Goal: Task Accomplishment & Management: Manage account settings

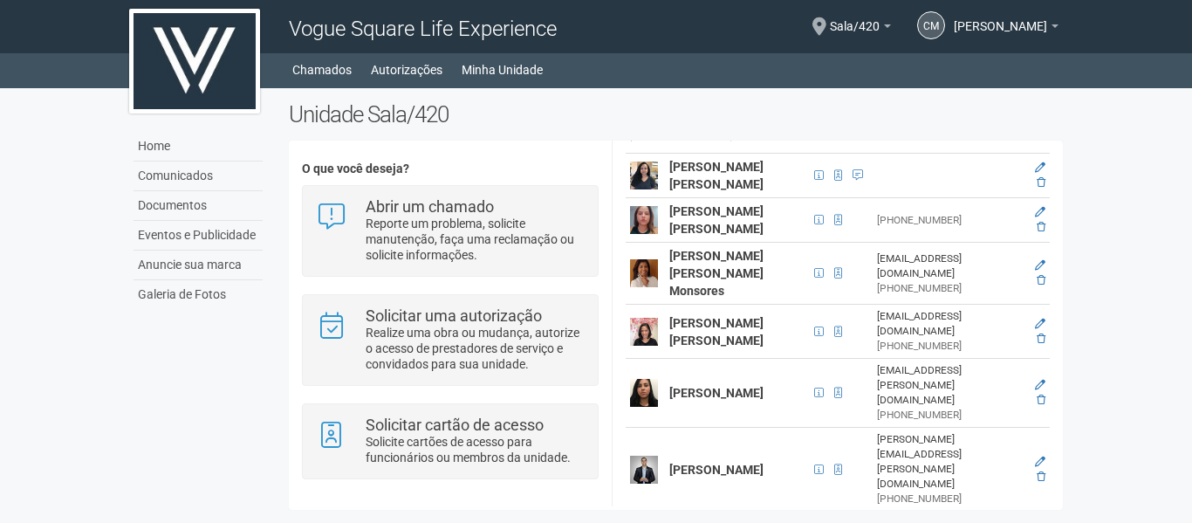
scroll to position [436, 0]
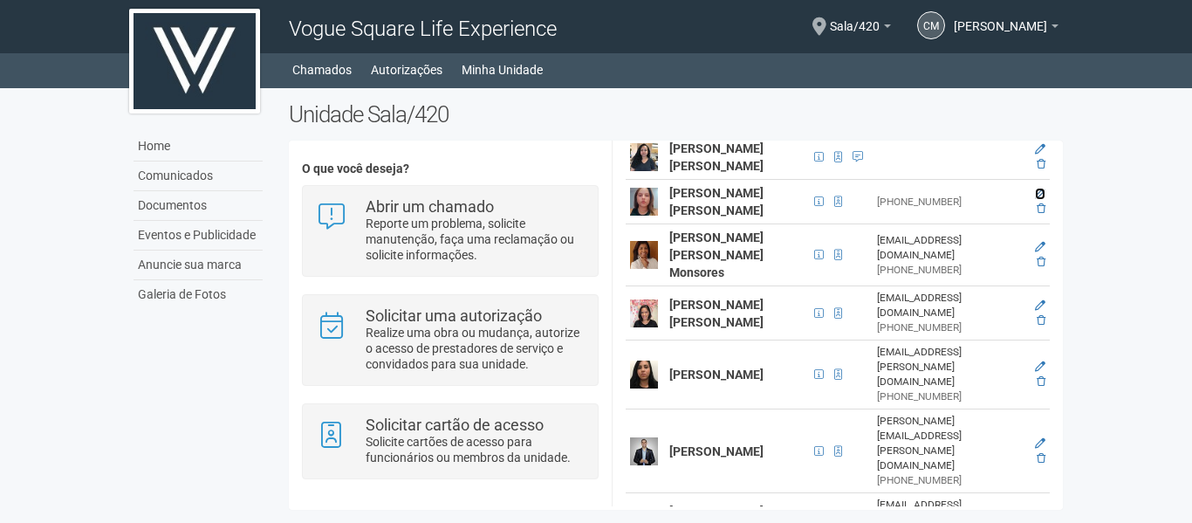
click at [1038, 196] on icon at bounding box center [1040, 194] width 10 height 10
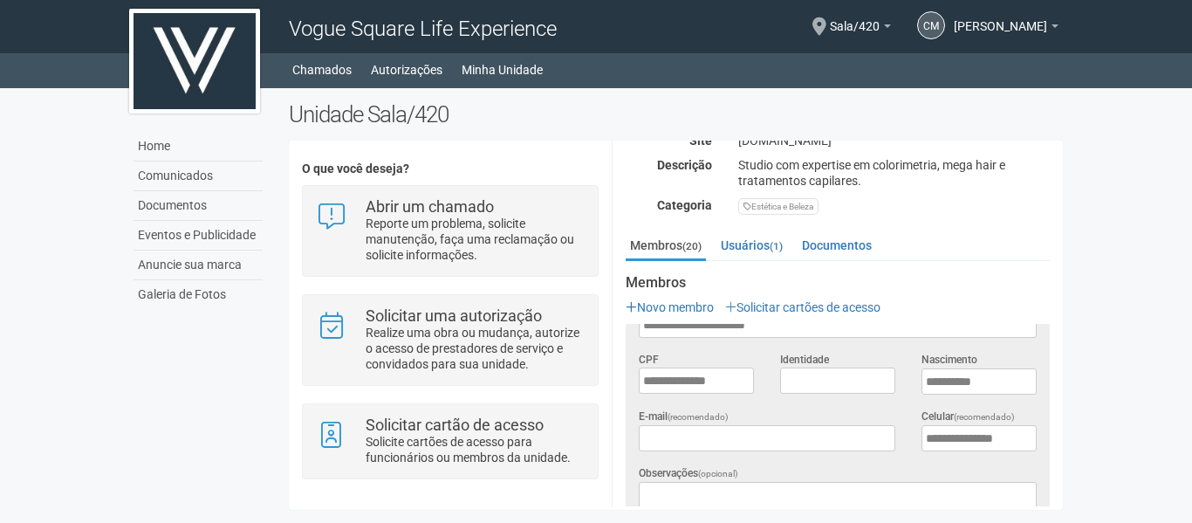
scroll to position [0, 0]
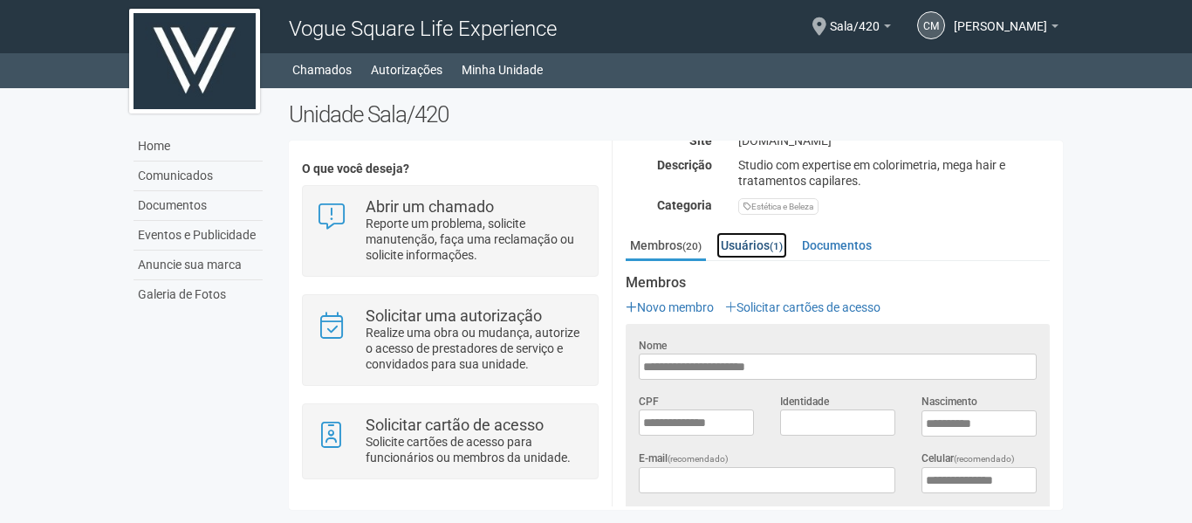
click at [752, 240] on link "Usuários (1)" at bounding box center [752, 245] width 71 height 26
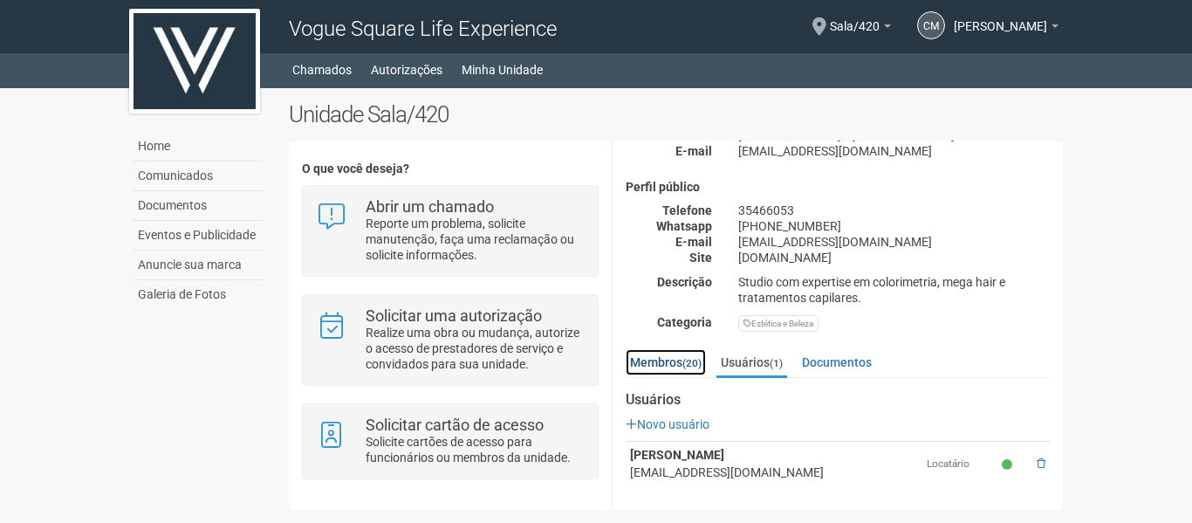
click at [663, 356] on link "Membros (20)" at bounding box center [666, 362] width 80 height 26
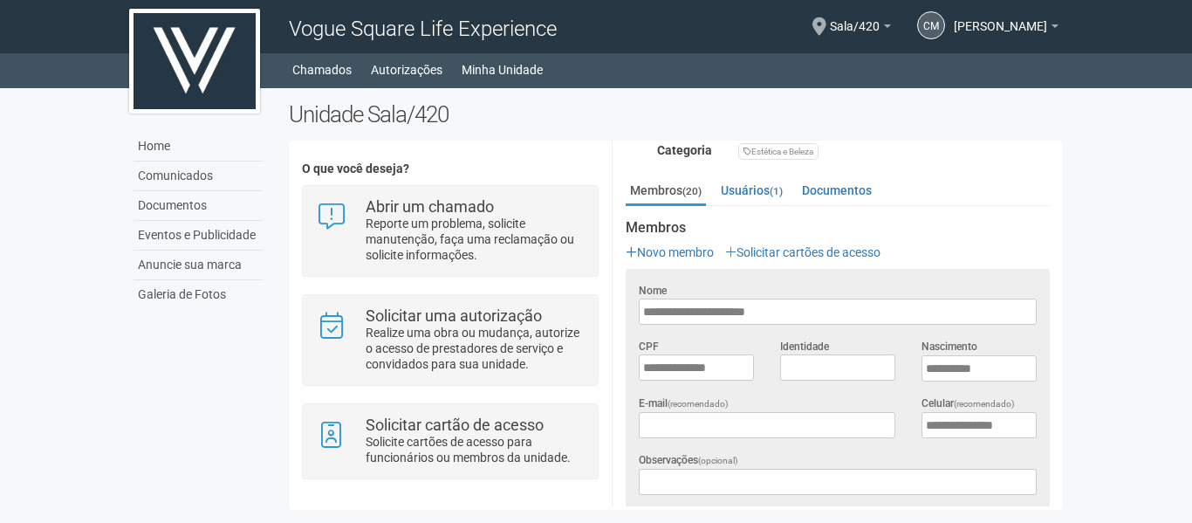
scroll to position [262, 0]
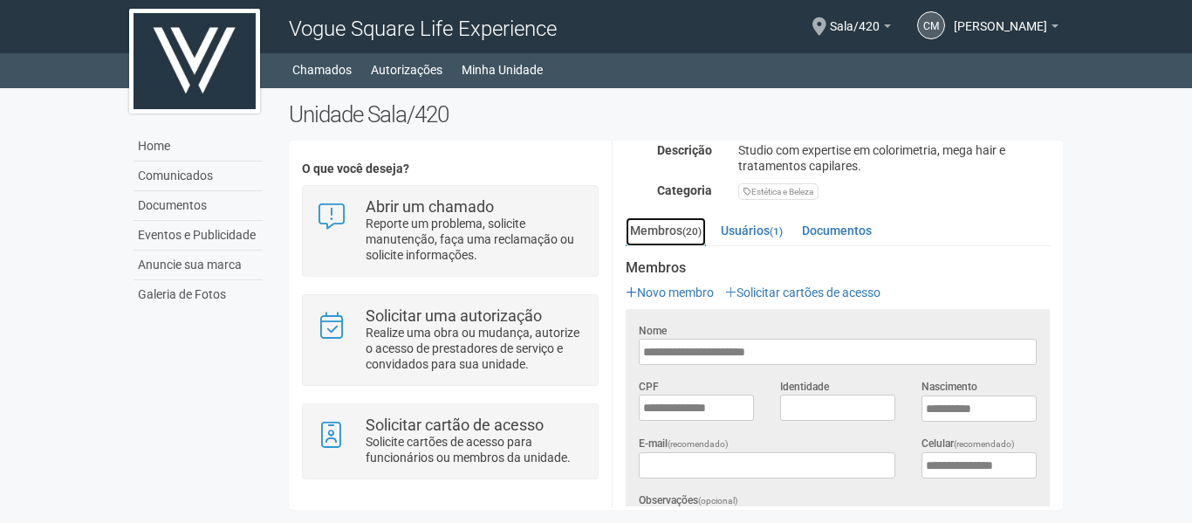
click at [657, 237] on link "Membros (20)" at bounding box center [666, 231] width 80 height 29
click at [778, 230] on small "(1)" at bounding box center [776, 231] width 13 height 12
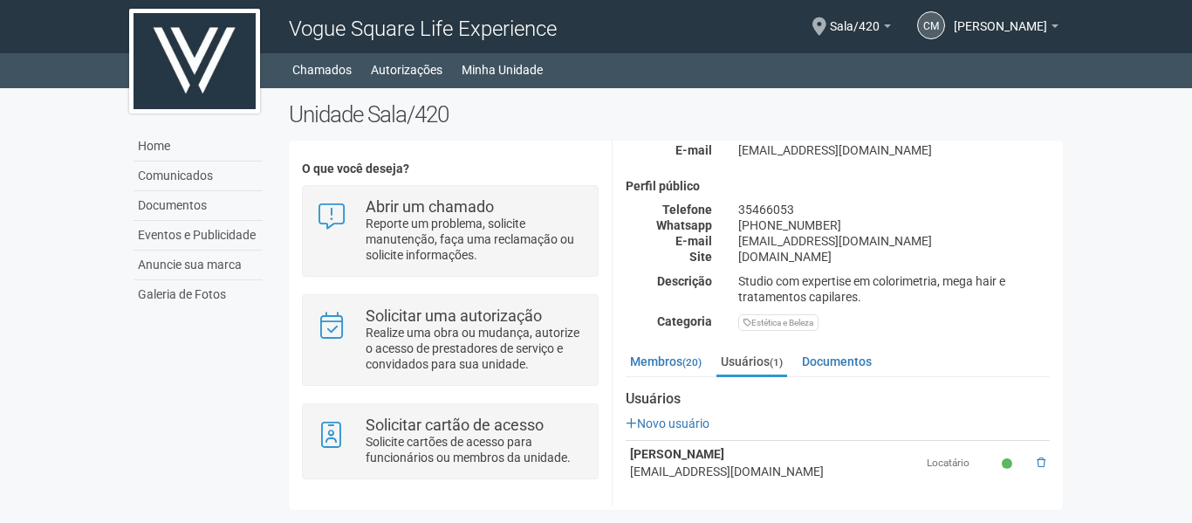
scroll to position [130, 0]
click at [821, 351] on link "Documentos" at bounding box center [837, 362] width 79 height 26
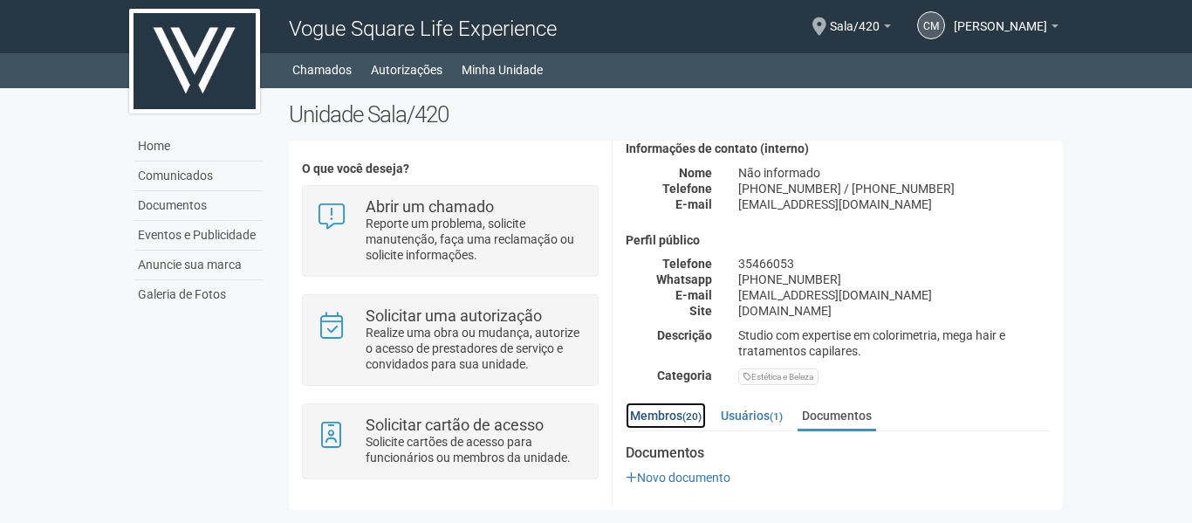
click at [682, 409] on link "Membros (20)" at bounding box center [666, 415] width 80 height 26
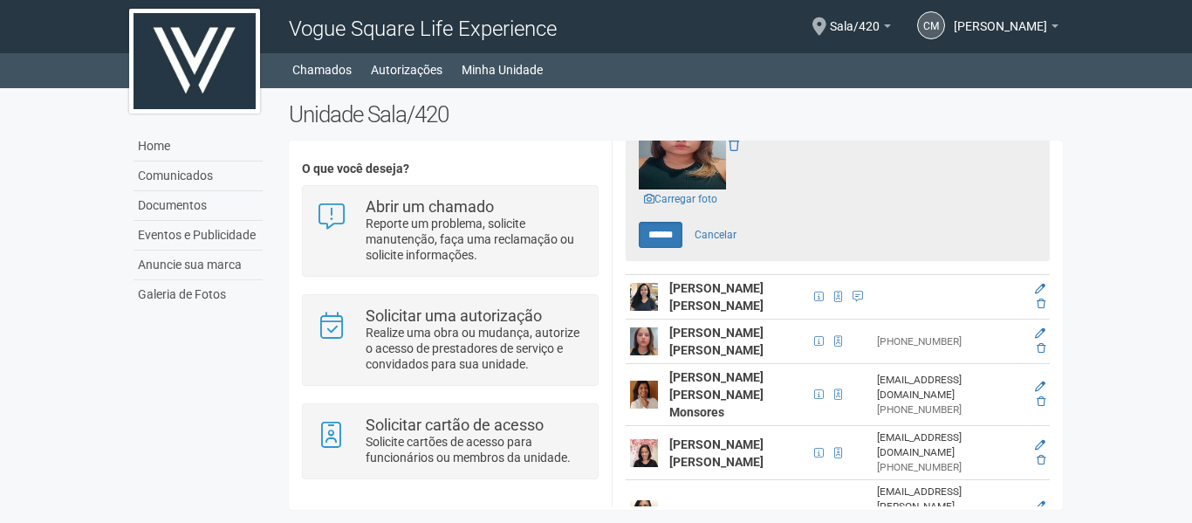
scroll to position [688, 0]
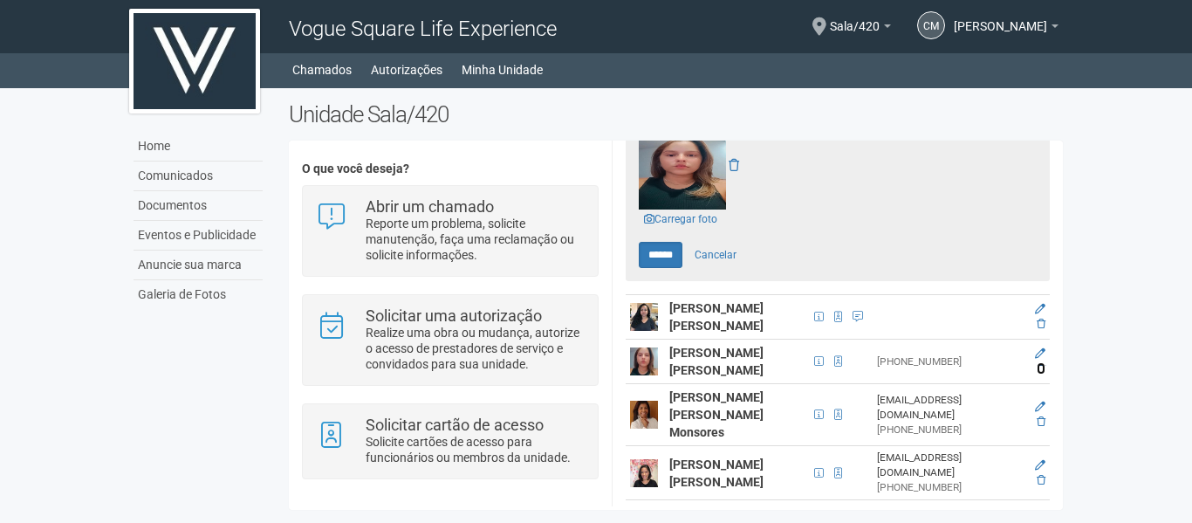
click at [1037, 362] on link at bounding box center [1041, 368] width 9 height 12
click at [723, 249] on link "Cancelar" at bounding box center [715, 255] width 61 height 26
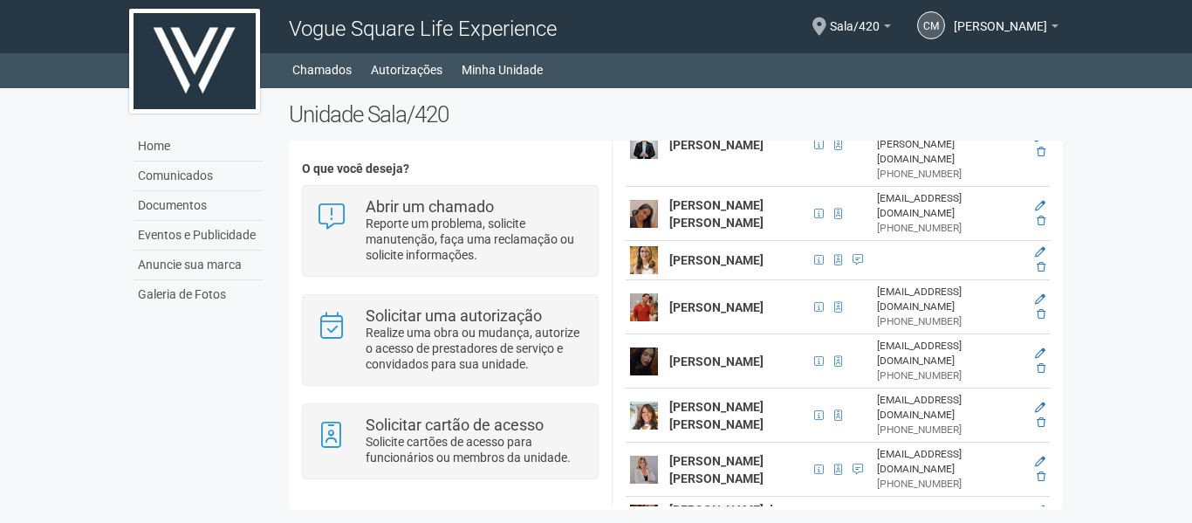
scroll to position [869, 0]
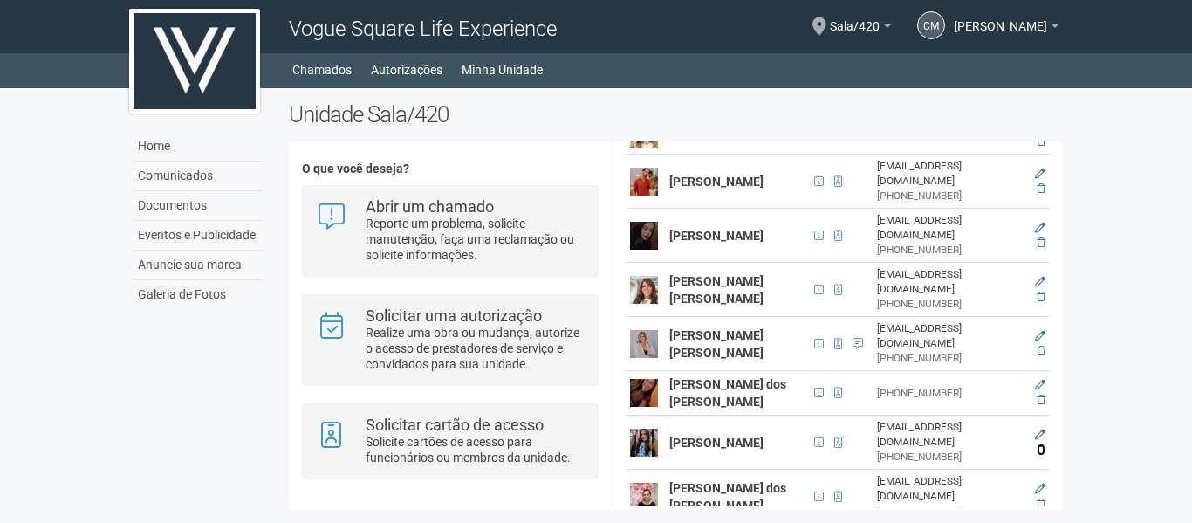
click at [1037, 444] on icon at bounding box center [1041, 449] width 9 height 10
click at [1035, 380] on icon at bounding box center [1040, 385] width 10 height 10
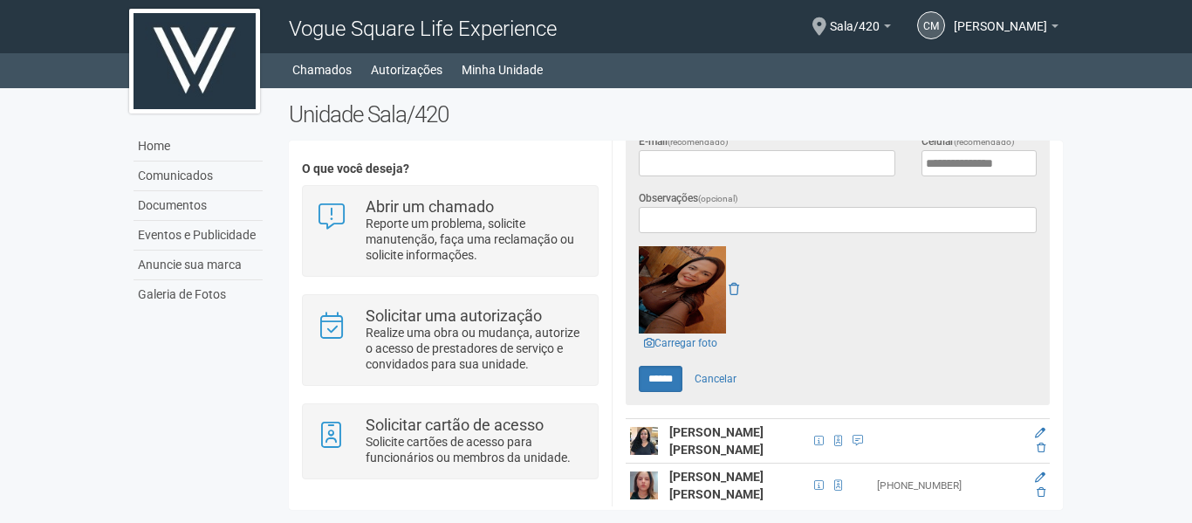
scroll to position [596, 0]
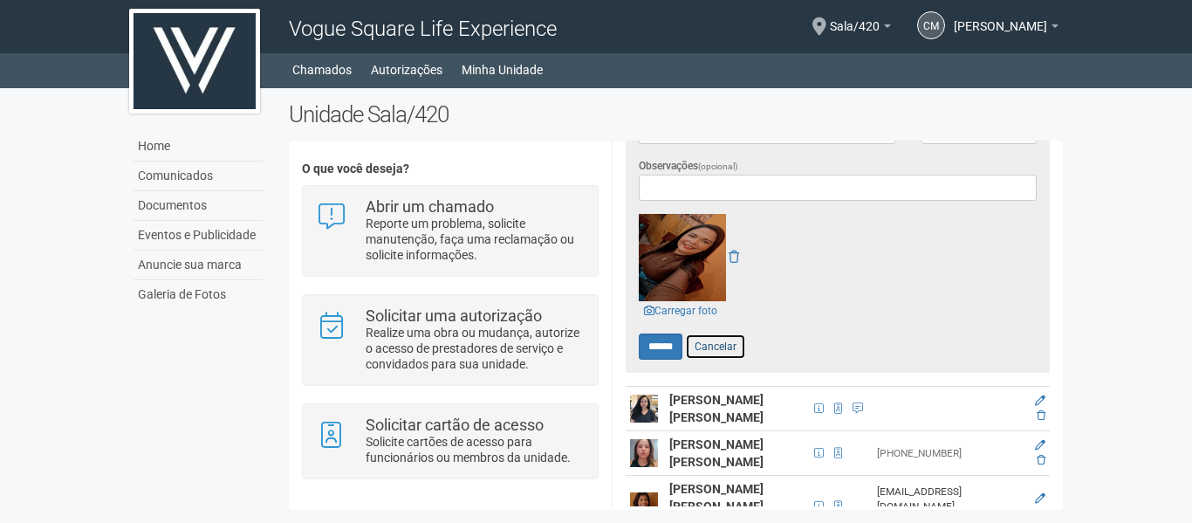
click at [722, 338] on link "Cancelar" at bounding box center [715, 346] width 61 height 26
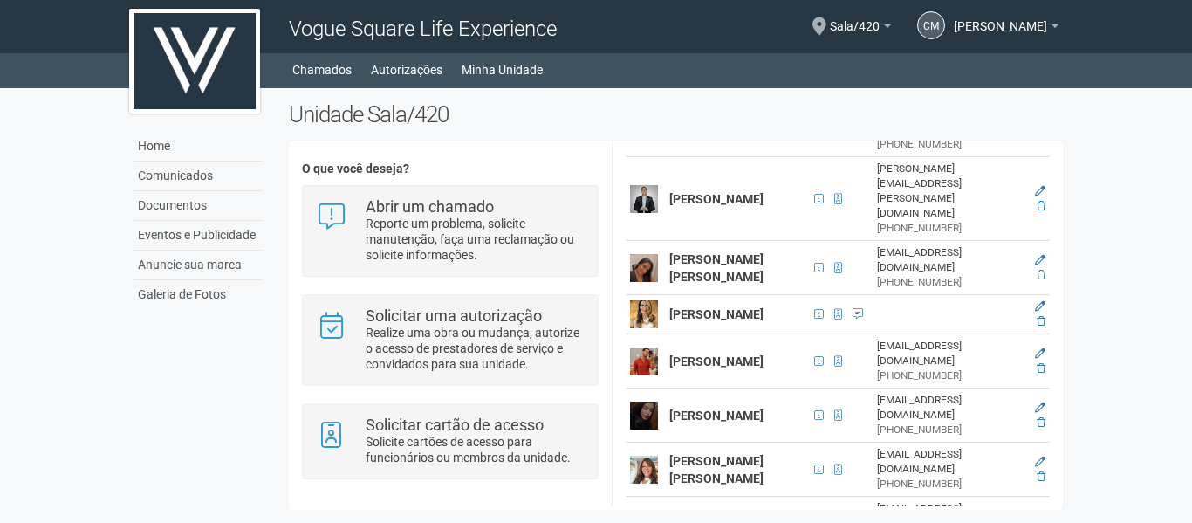
scroll to position [683, 0]
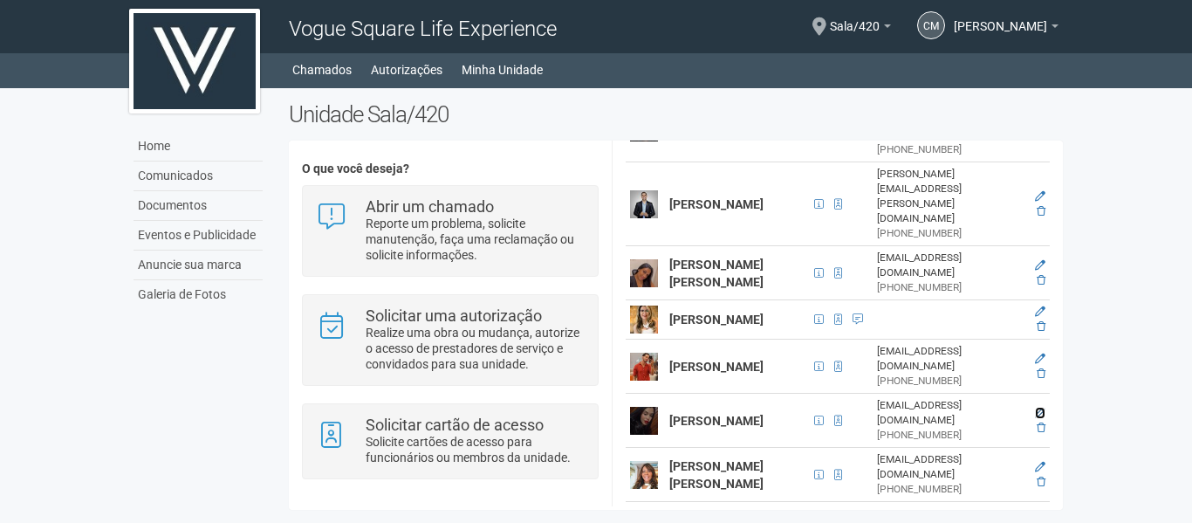
click at [1039, 408] on icon at bounding box center [1040, 413] width 10 height 10
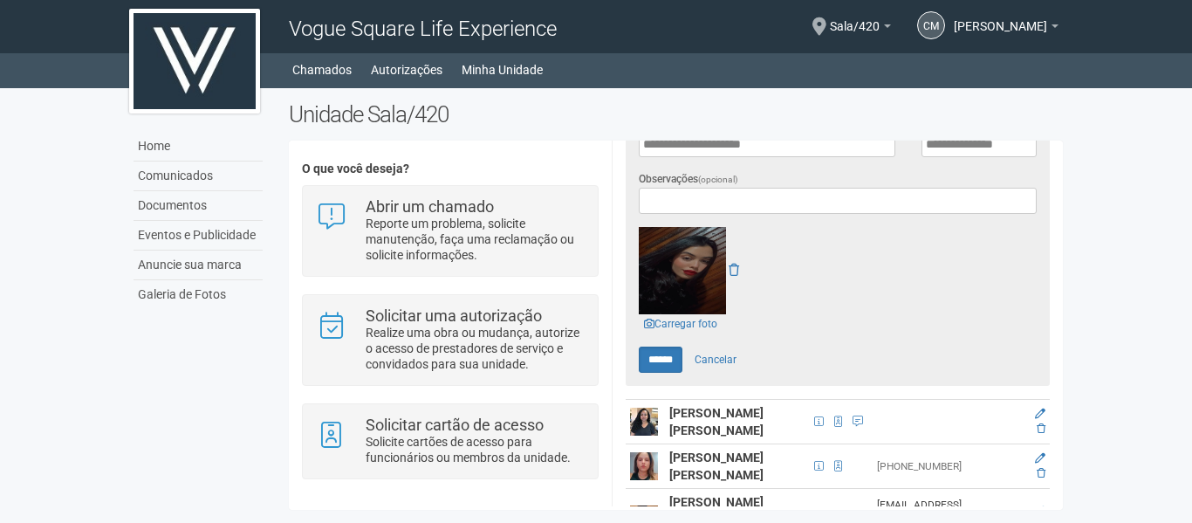
scroll to position [771, 0]
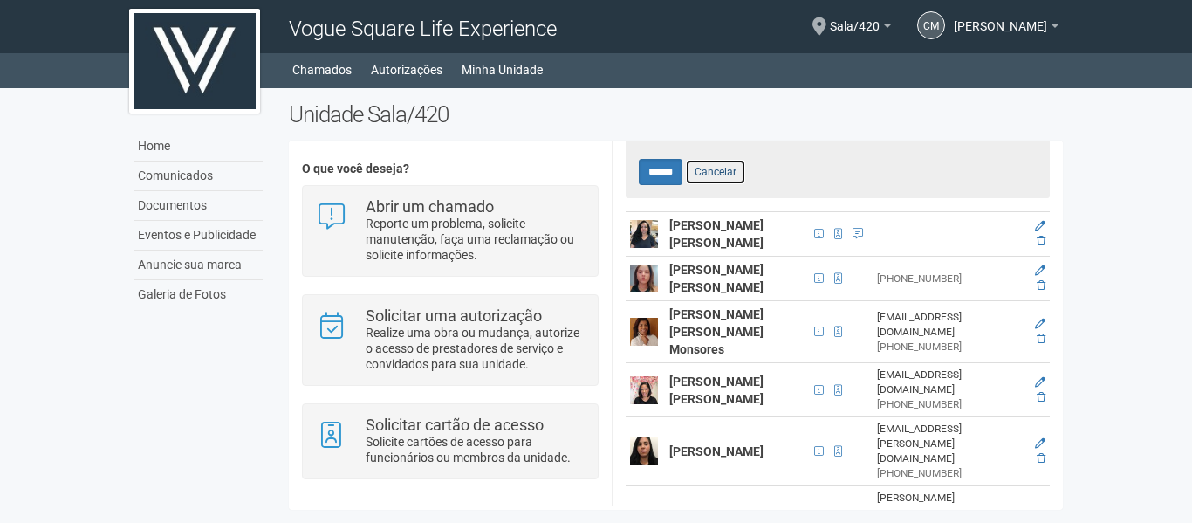
click at [720, 167] on link "Cancelar" at bounding box center [715, 172] width 61 height 26
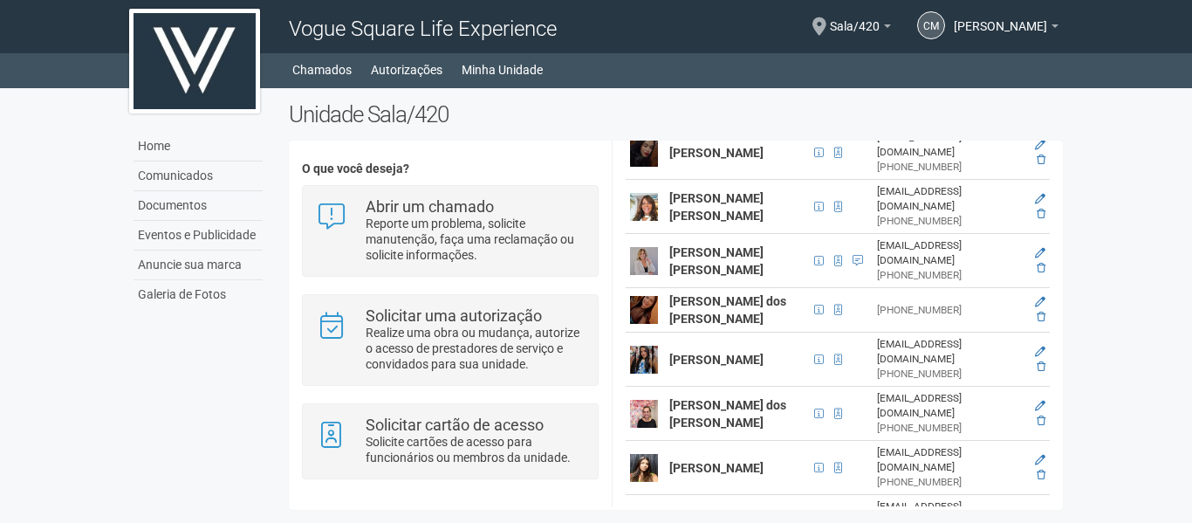
scroll to position [965, 0]
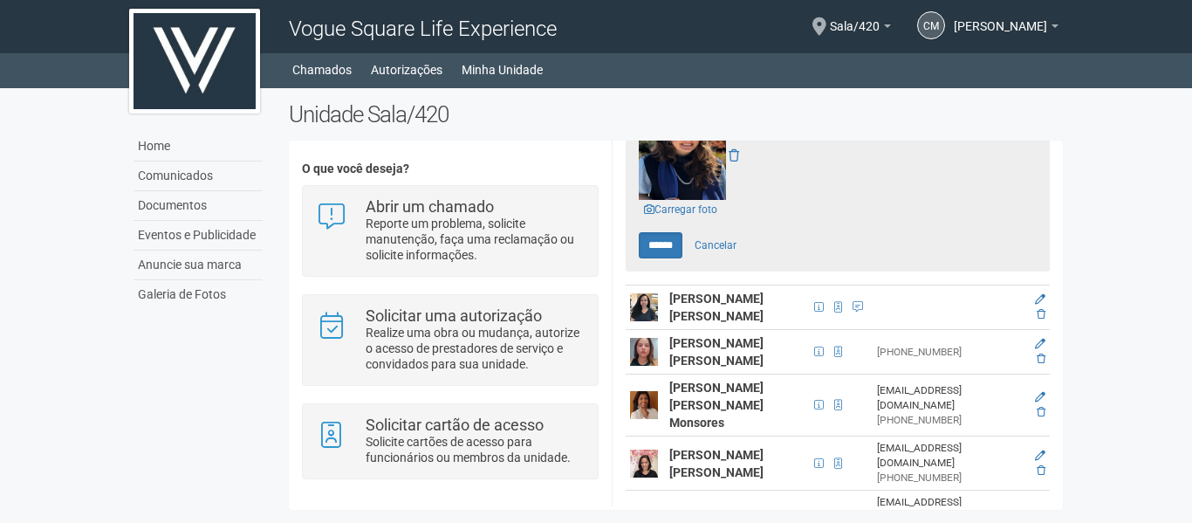
scroll to position [698, 0]
click at [719, 237] on link "Cancelar" at bounding box center [715, 244] width 61 height 26
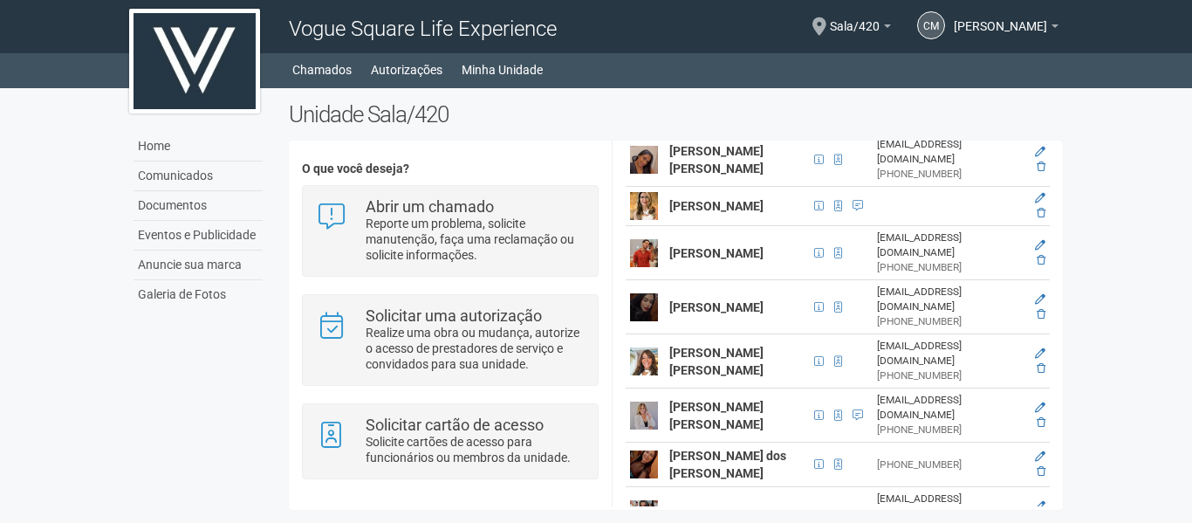
scroll to position [704, 0]
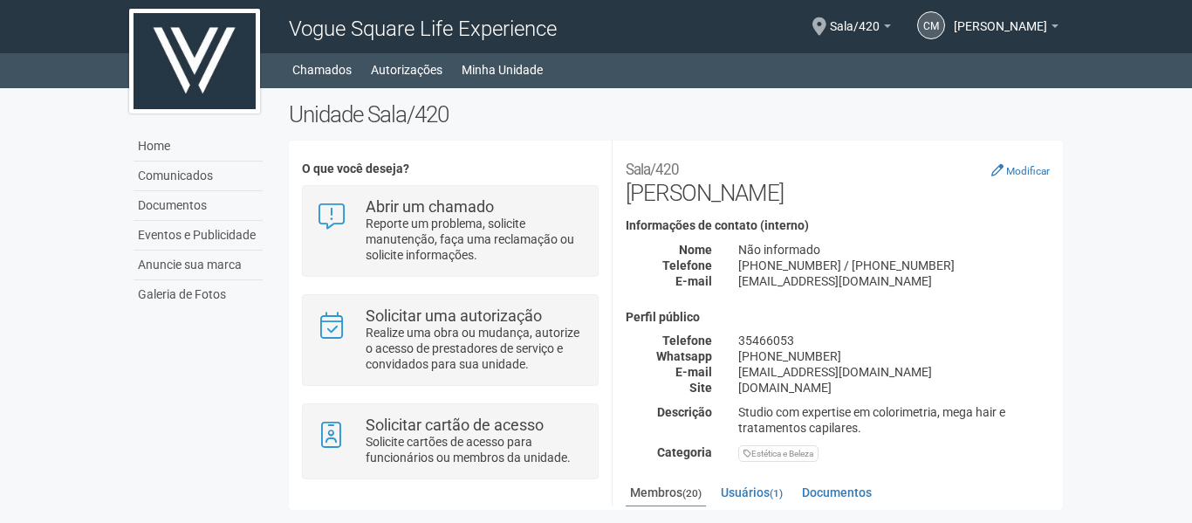
click at [1105, 290] on body "Aguarde... Vogue Square Life Experience CM Cirlene Miranda Cirlene Miranda cirl…" at bounding box center [596, 261] width 1192 height 523
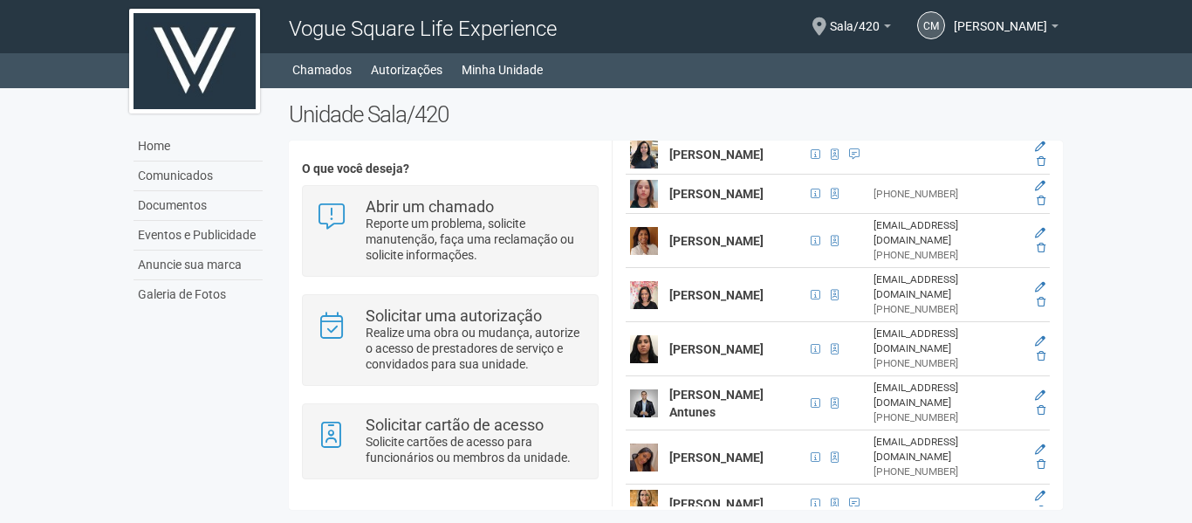
scroll to position [349, 0]
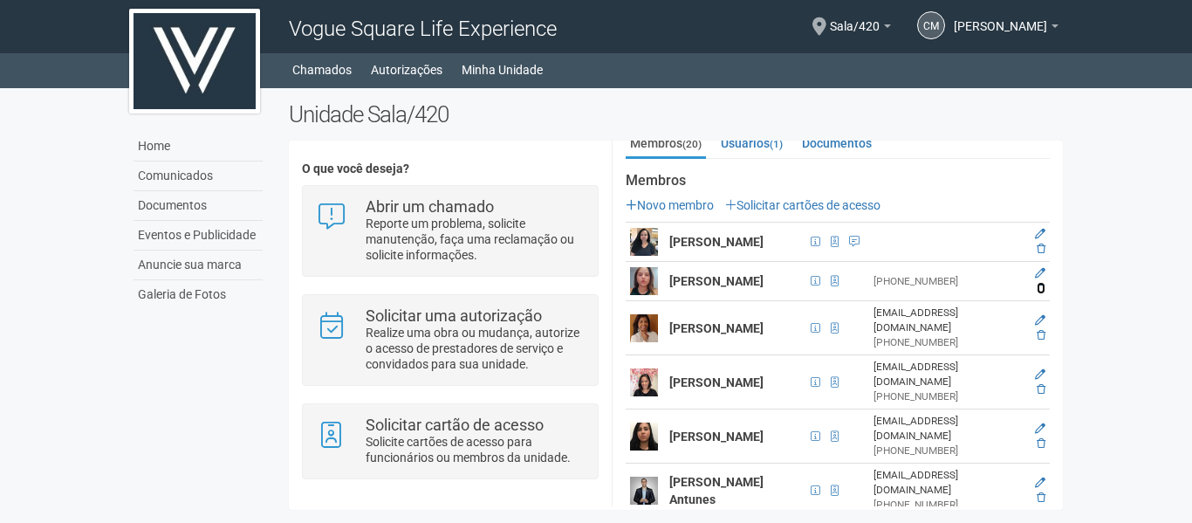
click at [1038, 293] on icon at bounding box center [1041, 288] width 9 height 10
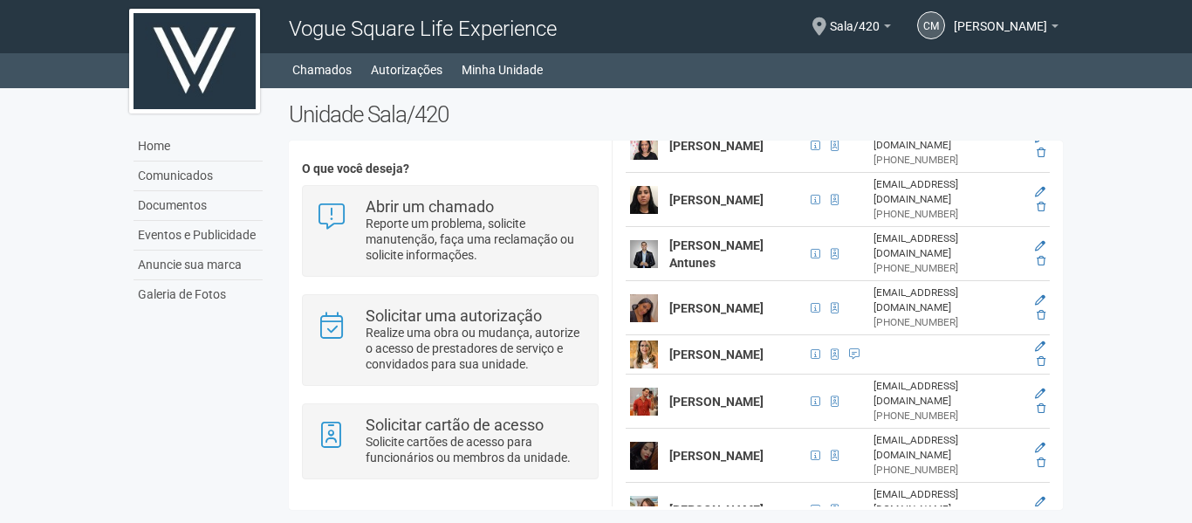
scroll to position [611, 0]
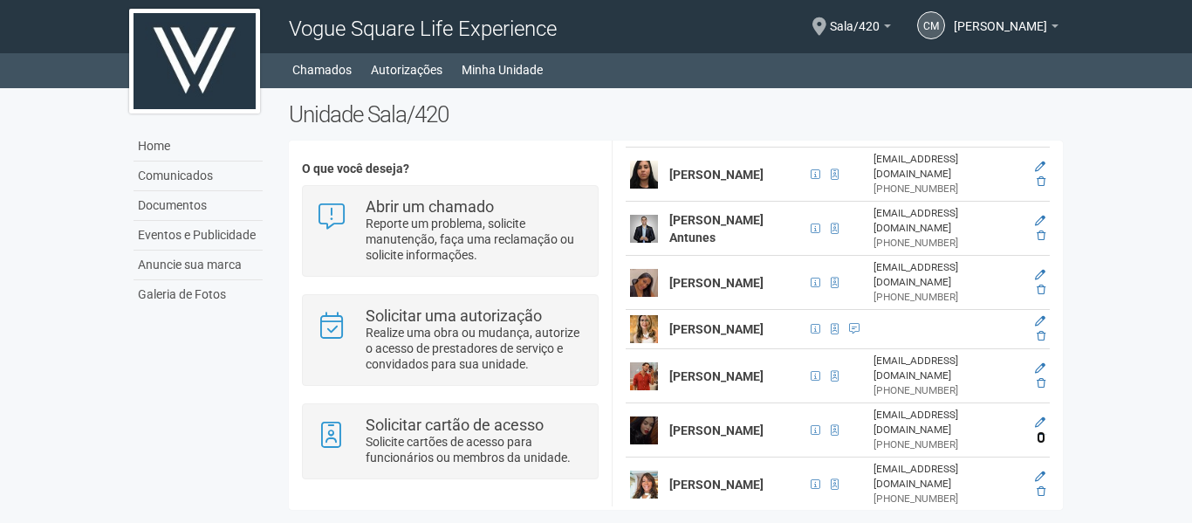
click at [1039, 432] on icon at bounding box center [1041, 437] width 9 height 10
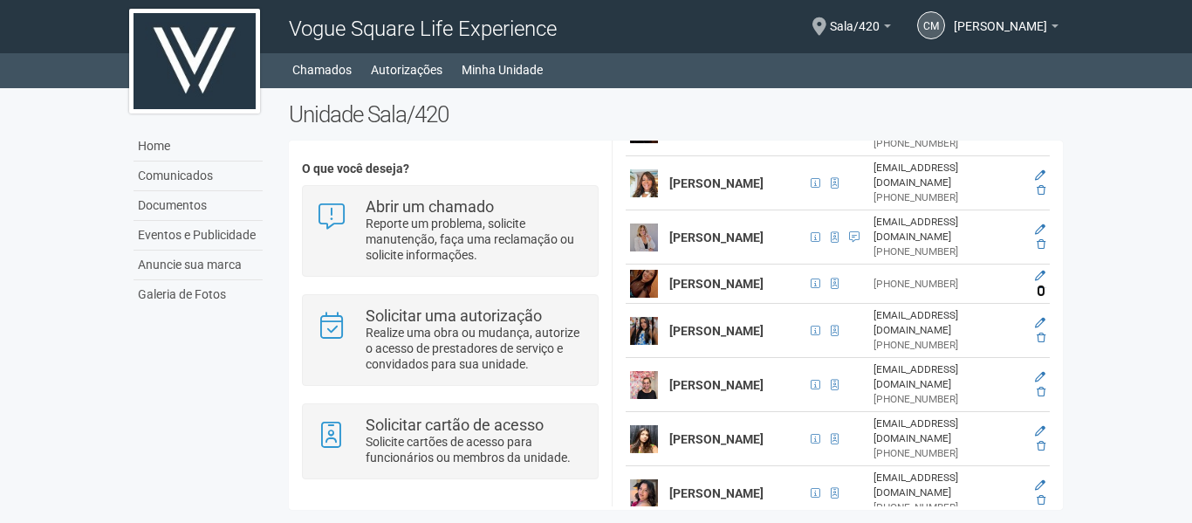
scroll to position [828, 0]
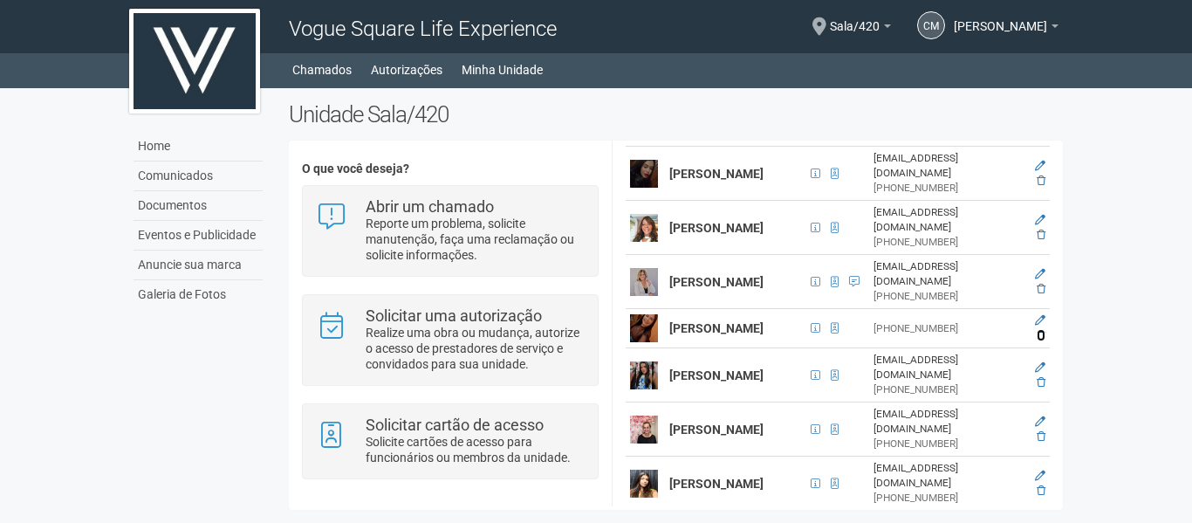
click at [1041, 330] on icon at bounding box center [1041, 335] width 9 height 10
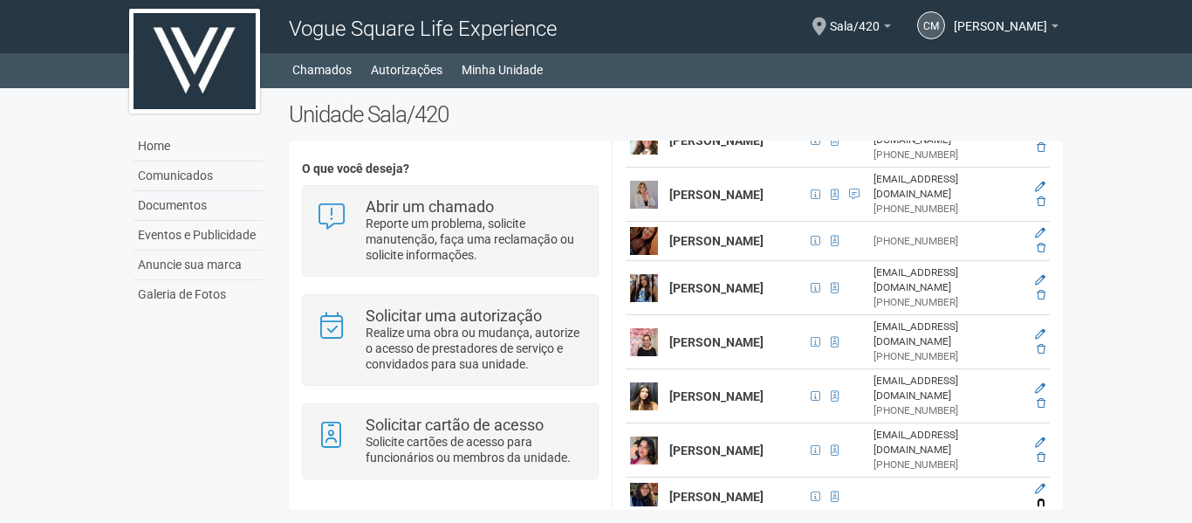
scroll to position [871, 0]
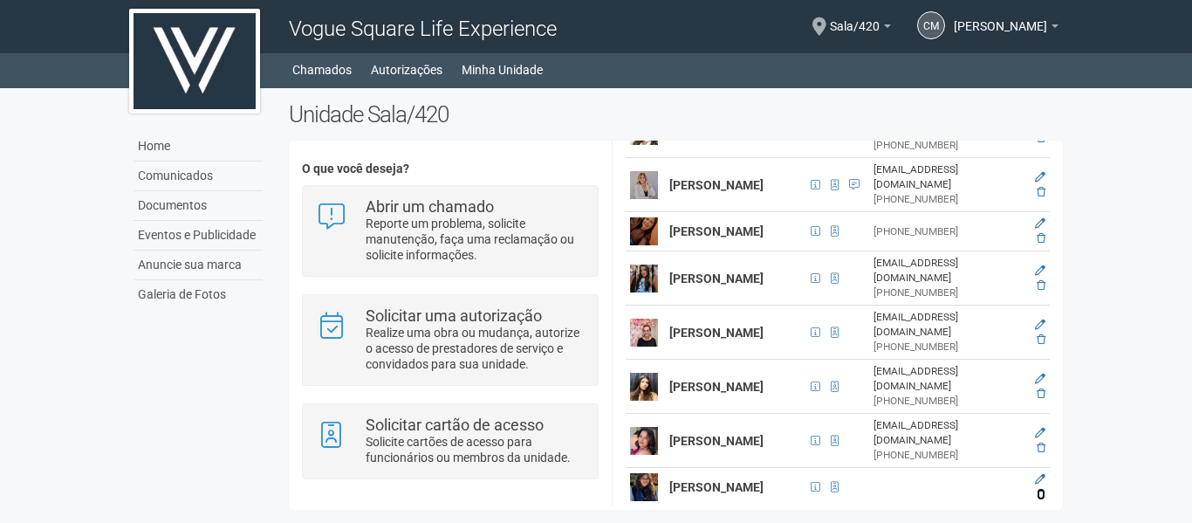
click at [1038, 489] on icon at bounding box center [1041, 494] width 9 height 10
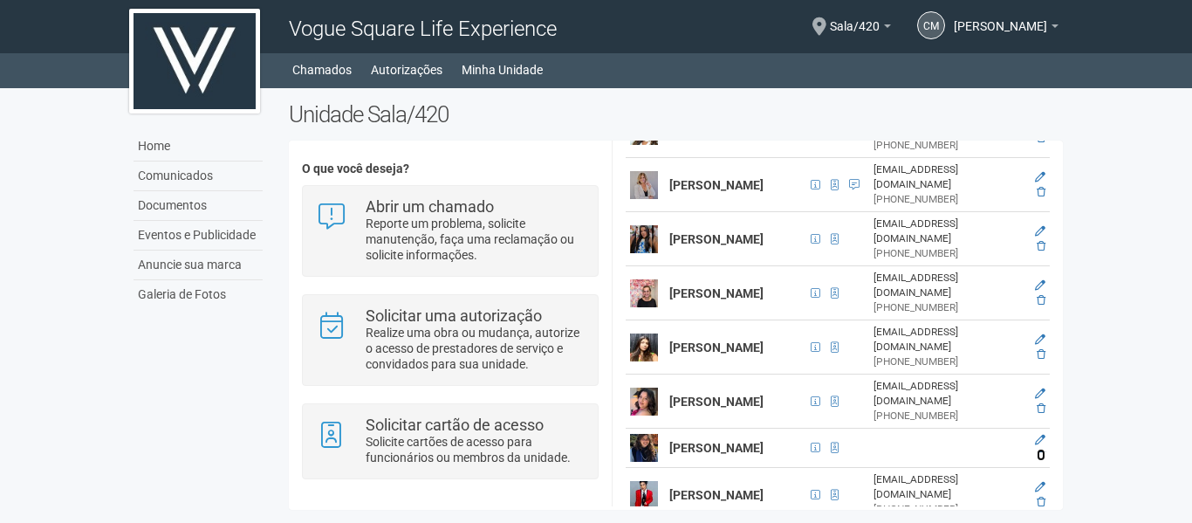
scroll to position [827, 0]
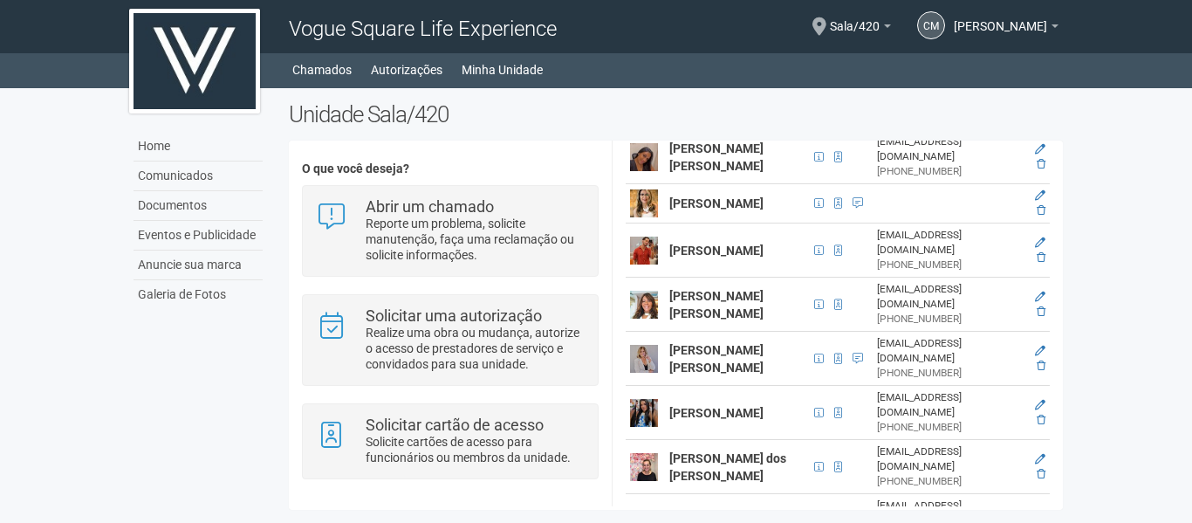
scroll to position [786, 0]
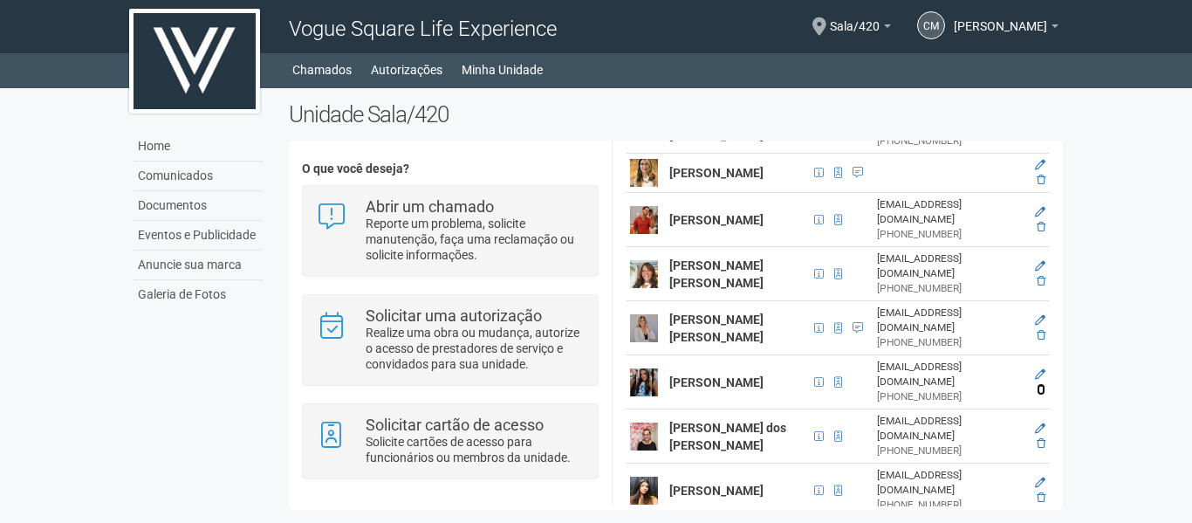
click at [1042, 384] on icon at bounding box center [1041, 389] width 9 height 10
click at [615, 25] on h1 "Vogue Square Life Experience" at bounding box center [476, 28] width 374 height 23
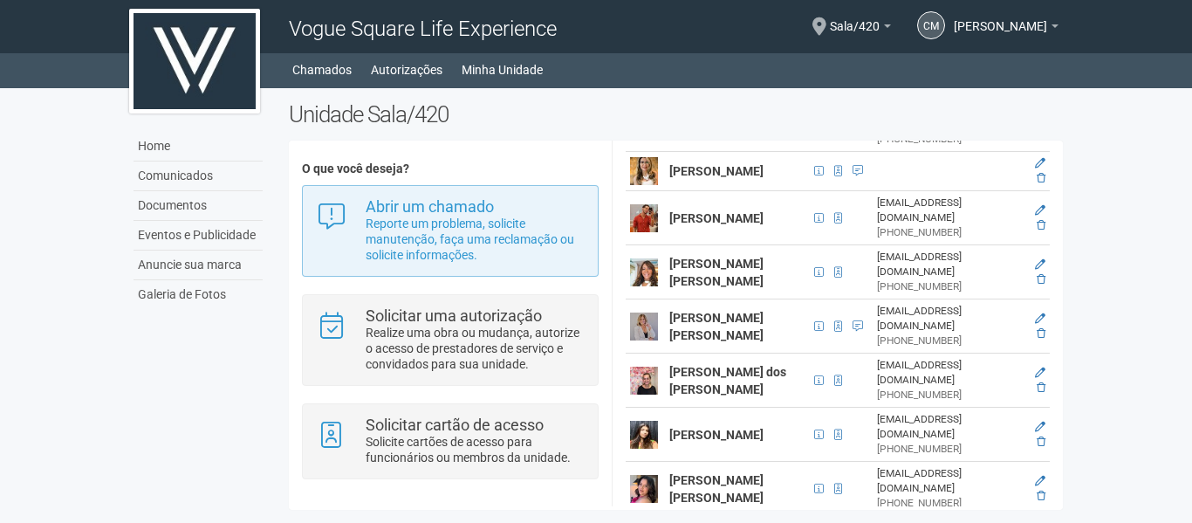
scroll to position [743, 0]
